Goal: Find specific page/section: Find specific page/section

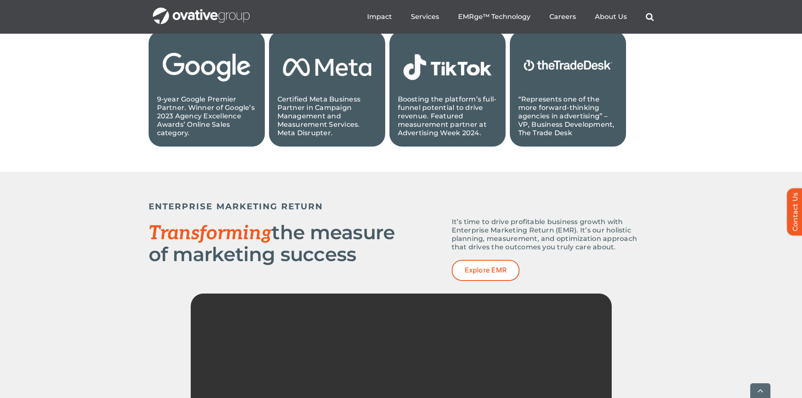
scroll to position [1305, 0]
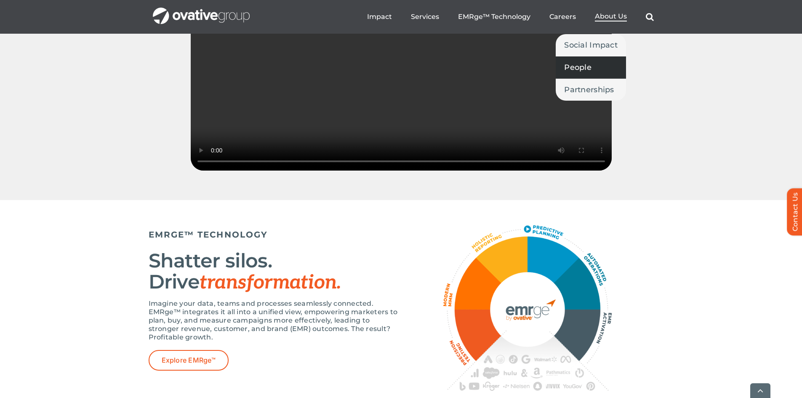
click at [584, 65] on span "People" at bounding box center [577, 67] width 27 height 12
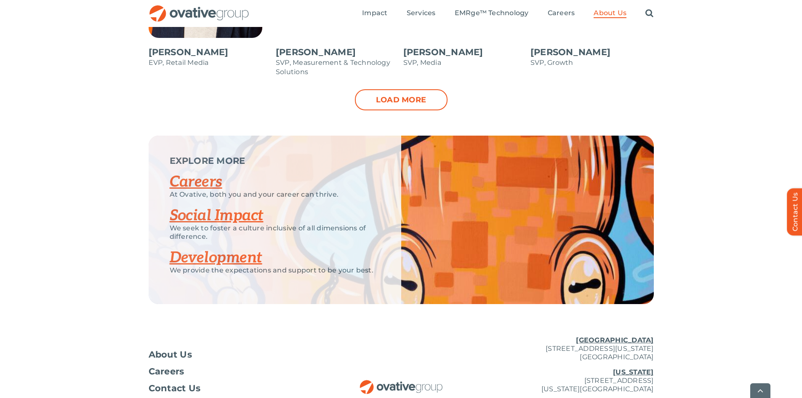
scroll to position [1010, 0]
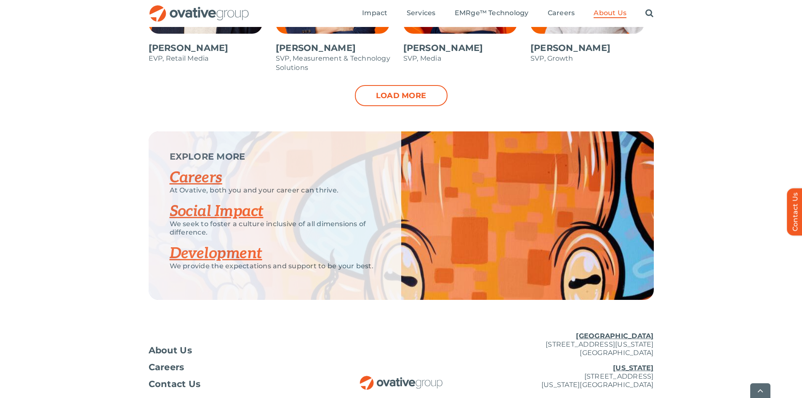
click at [196, 170] on link "Careers" at bounding box center [196, 177] width 53 height 19
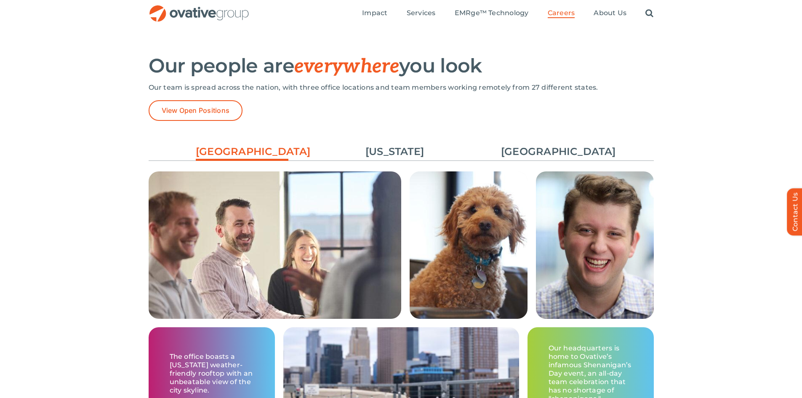
scroll to position [1143, 0]
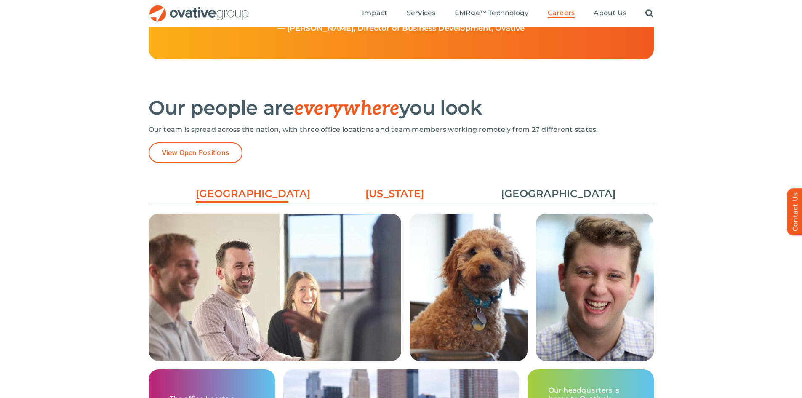
click at [408, 193] on link "[US_STATE]" at bounding box center [395, 194] width 93 height 14
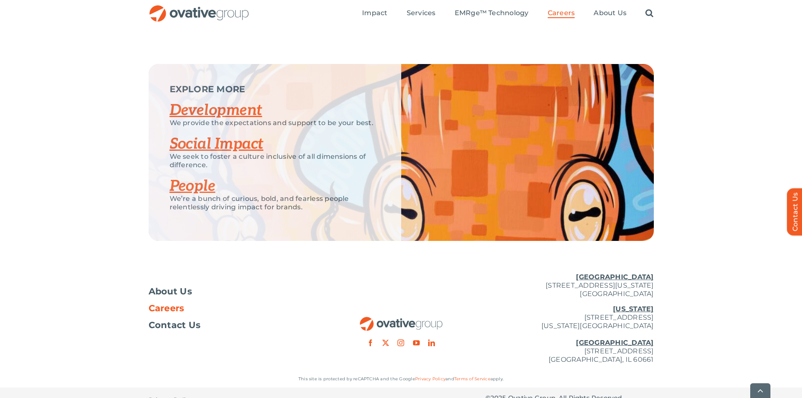
scroll to position [1606, 0]
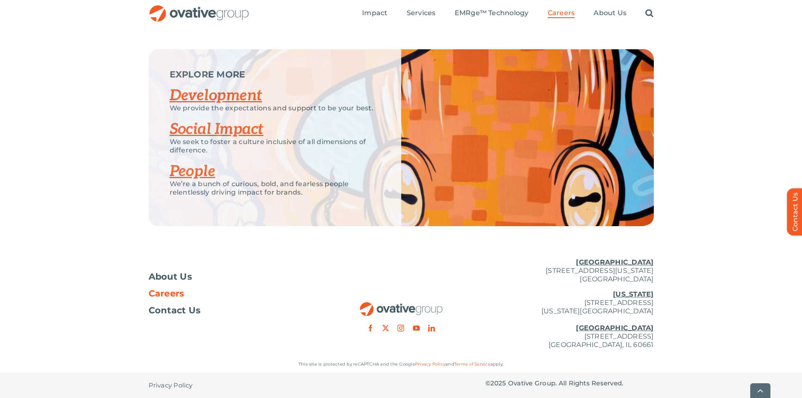
click at [184, 293] on span "Careers" at bounding box center [167, 293] width 36 height 8
